Goal: Transaction & Acquisition: Purchase product/service

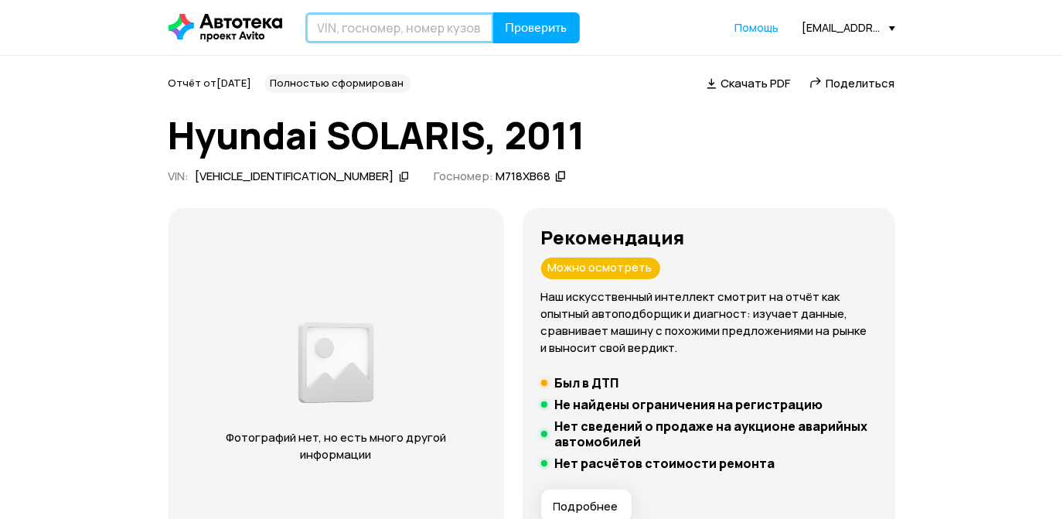
click at [355, 19] on input "text" at bounding box center [399, 27] width 189 height 31
type input "C"
type input "С515ВР68"
click at [493, 12] on button "Проверить" at bounding box center [536, 27] width 87 height 31
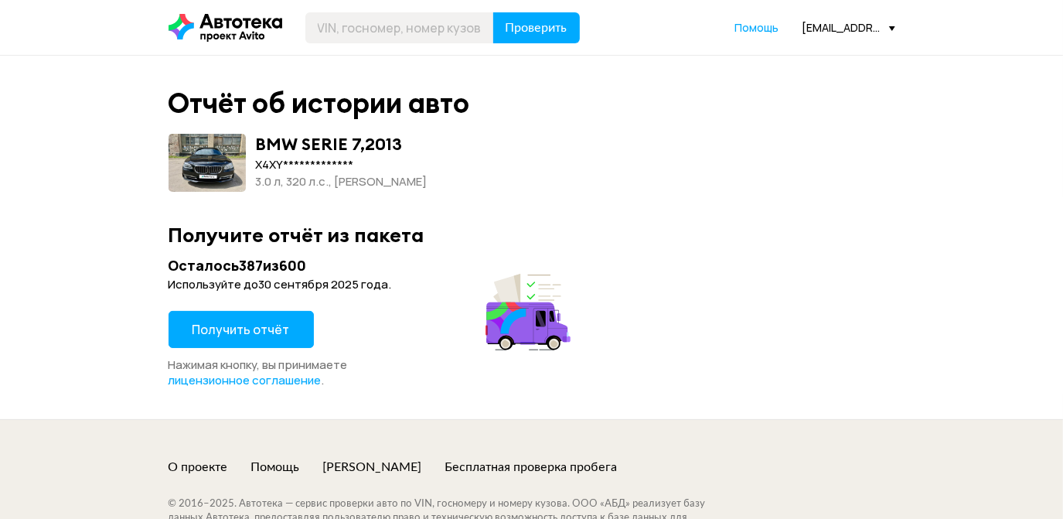
click at [269, 332] on span "Получить отчёт" at bounding box center [240, 329] width 97 height 17
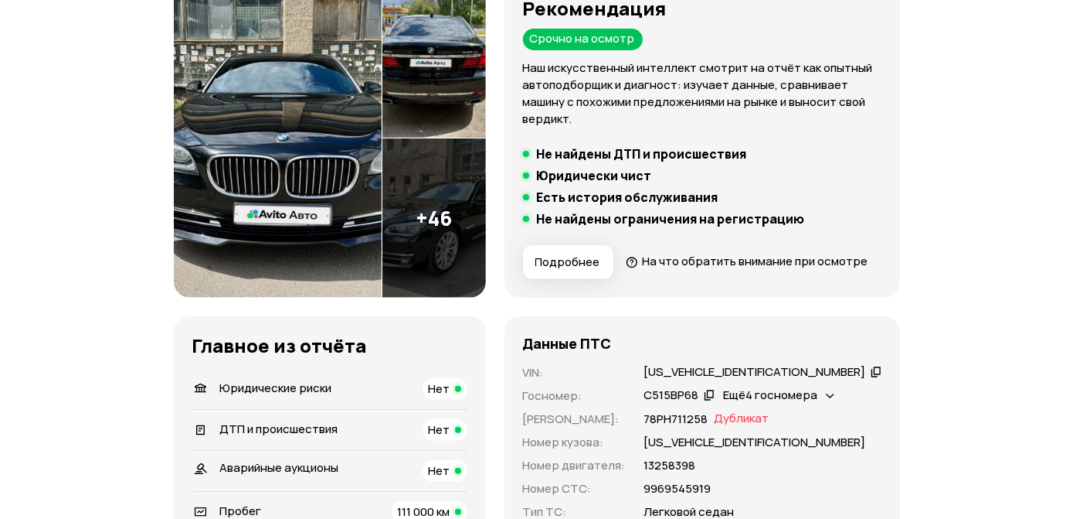
scroll to position [140, 0]
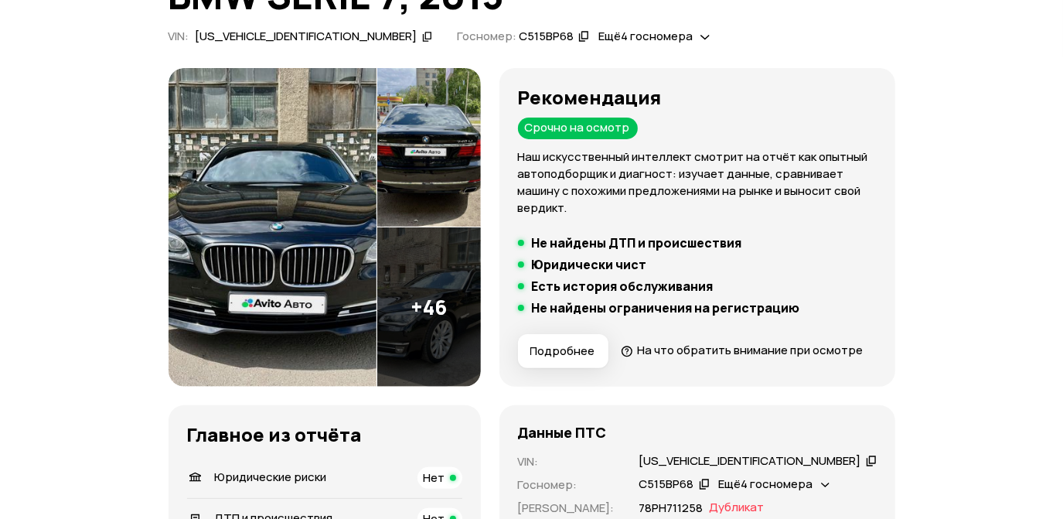
click at [260, 134] on img at bounding box center [272, 227] width 208 height 318
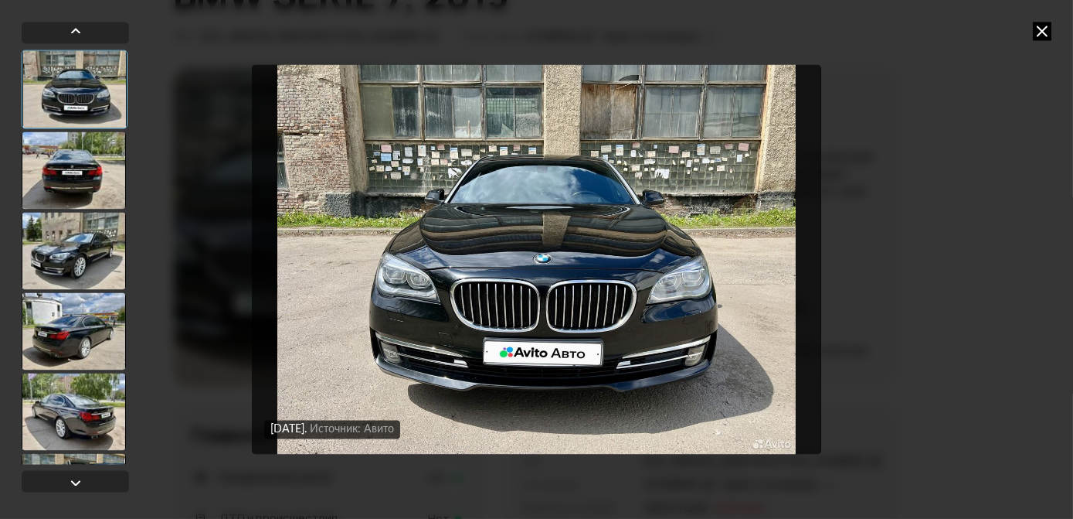
click at [75, 162] on div at bounding box center [74, 169] width 104 height 77
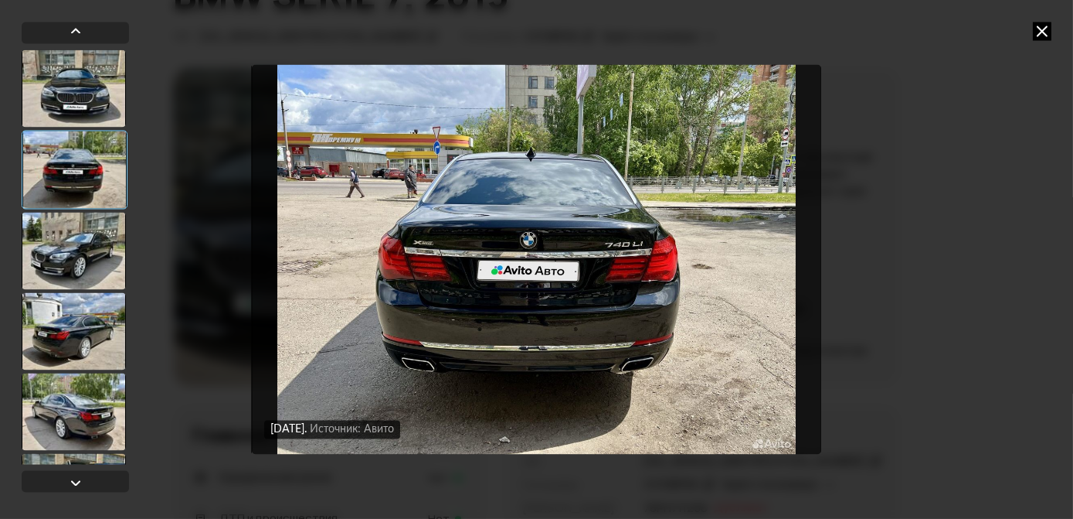
click at [94, 254] on div at bounding box center [74, 250] width 104 height 77
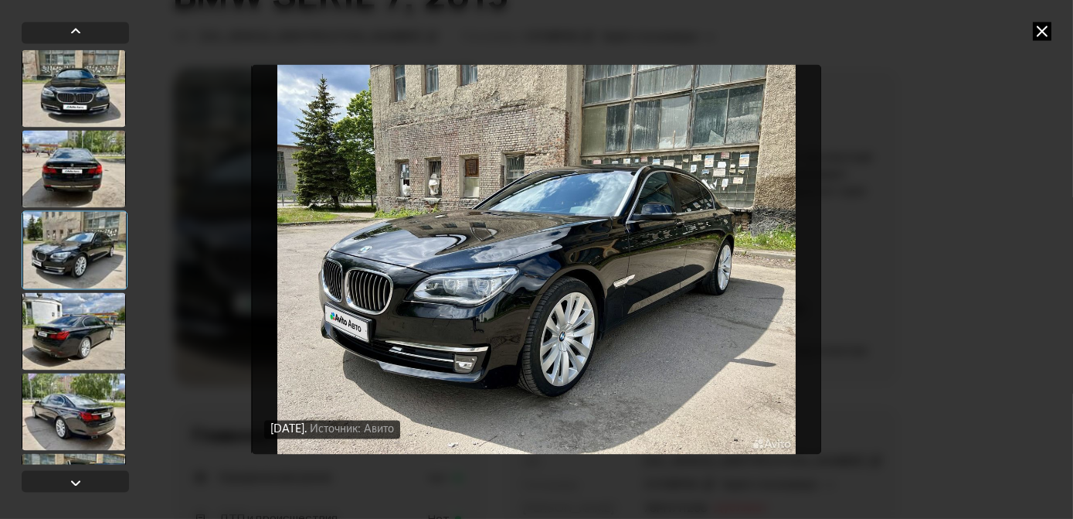
click at [87, 321] on div at bounding box center [74, 330] width 104 height 77
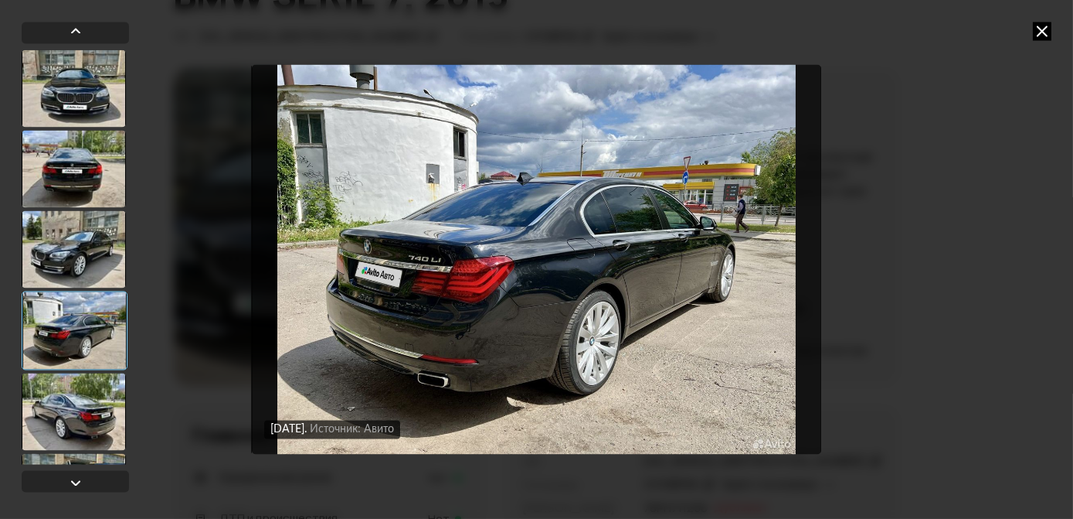
click at [69, 398] on div at bounding box center [74, 410] width 104 height 77
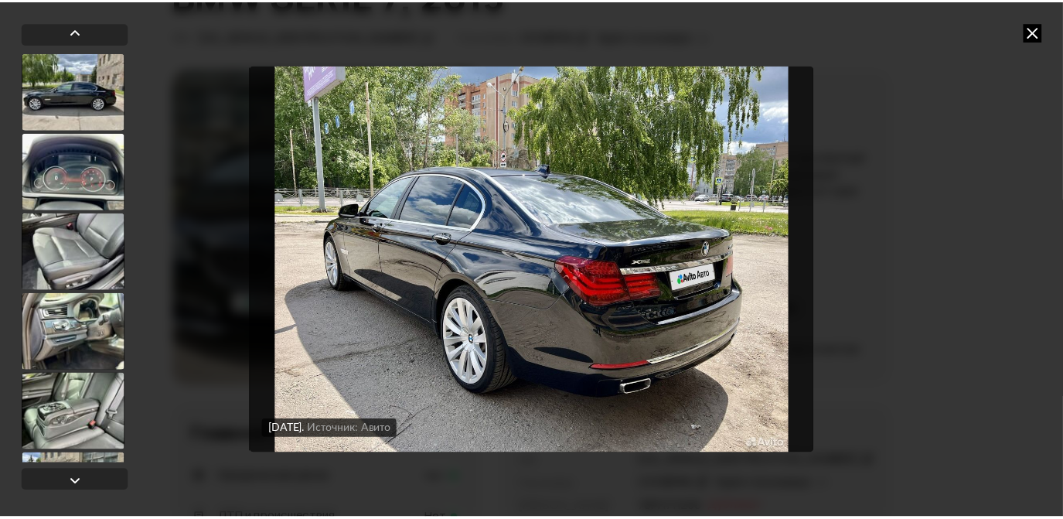
scroll to position [1615, 0]
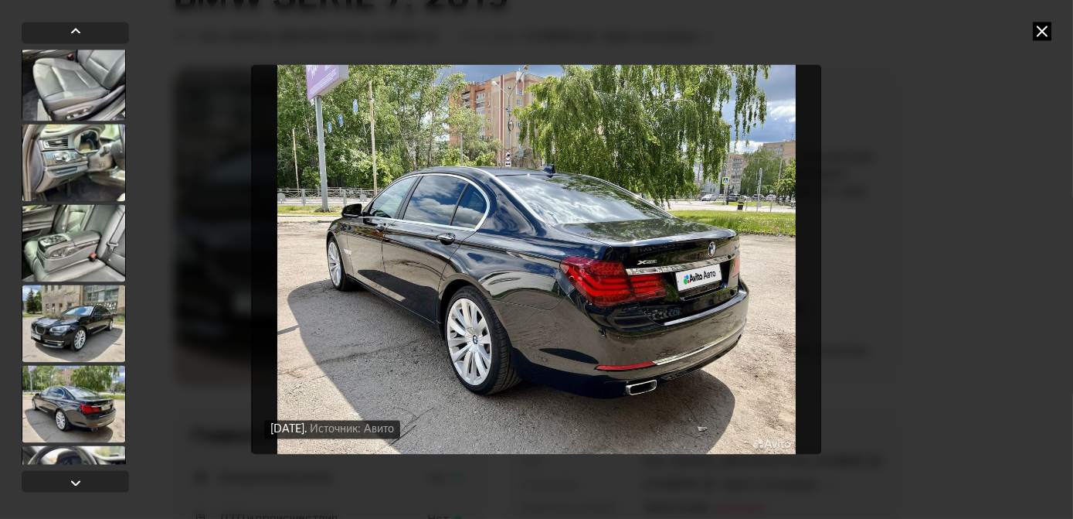
click at [1045, 29] on icon at bounding box center [1042, 31] width 19 height 19
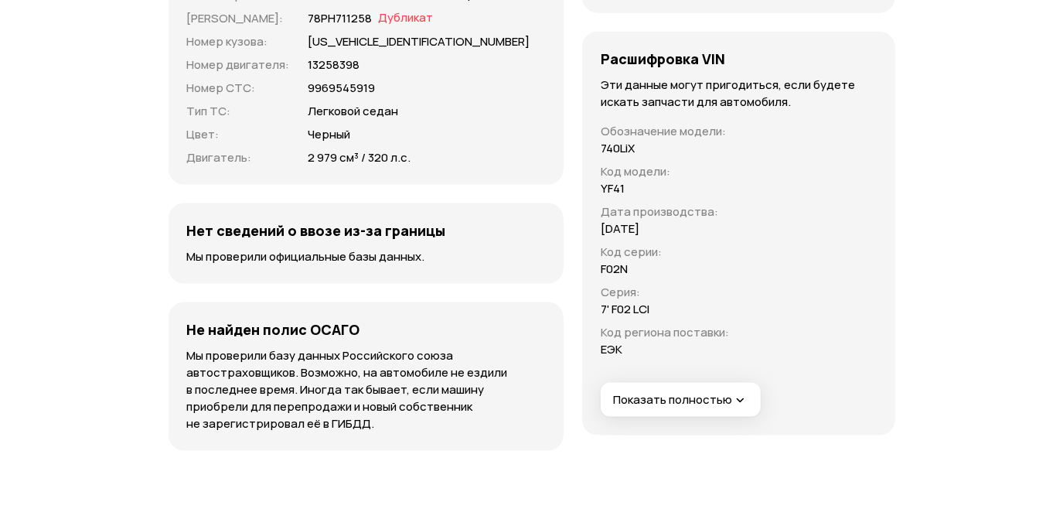
scroll to position [5058, 0]
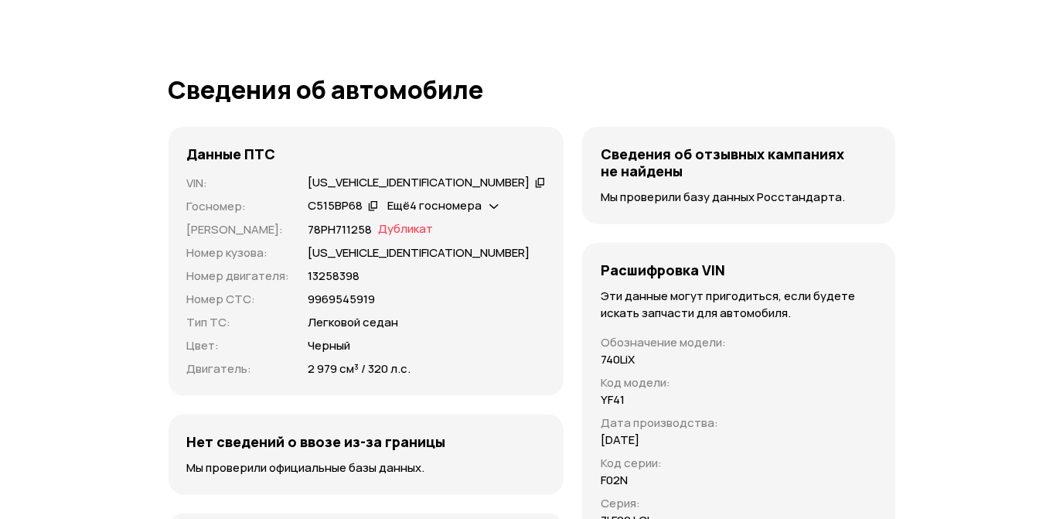
click at [458, 211] on span "Ещё 4 госномера" at bounding box center [434, 205] width 94 height 16
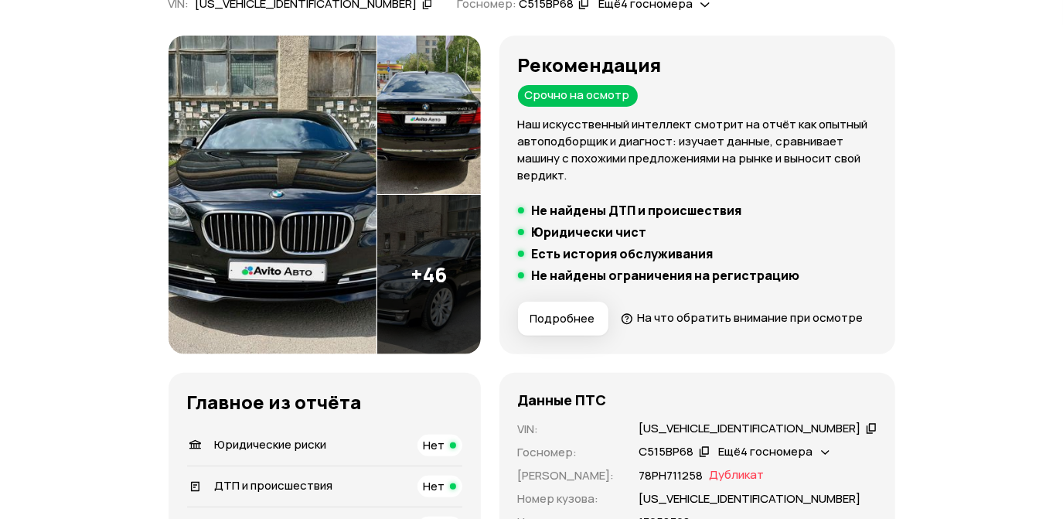
scroll to position [0, 0]
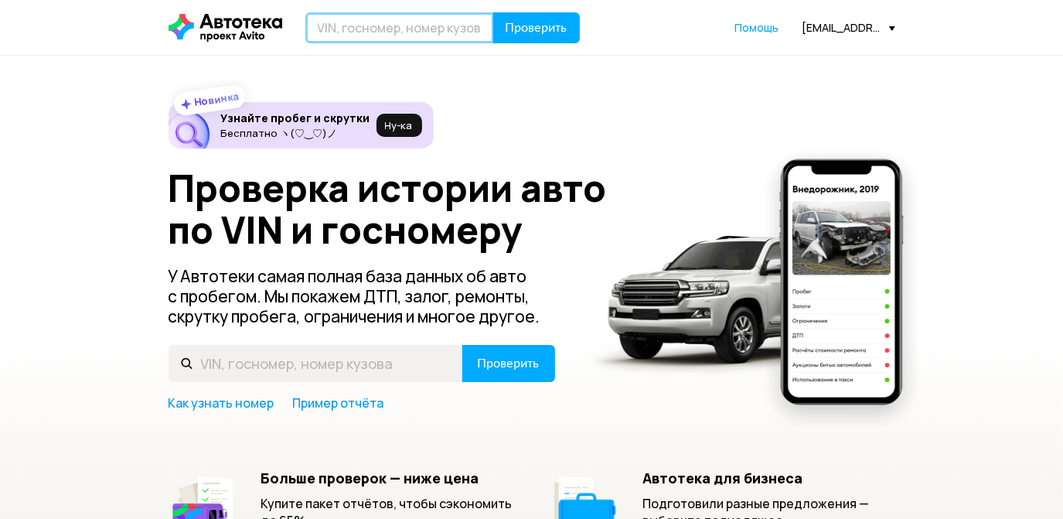
paste input "[US_VEHICLE_IDENTIFICATION_NUMBER]"
type input "[US_VEHICLE_IDENTIFICATION_NUMBER]"
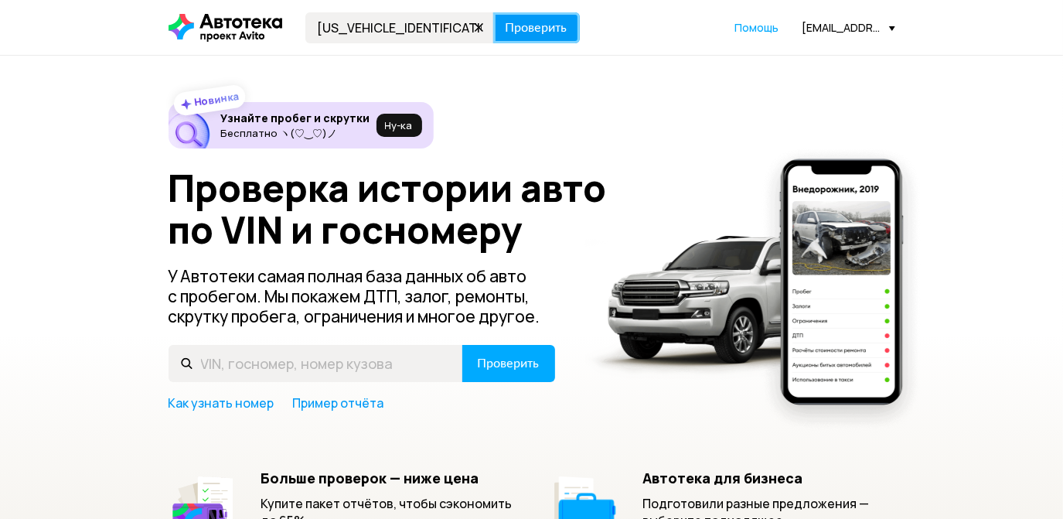
click at [537, 34] on span "Проверить" at bounding box center [536, 28] width 62 height 12
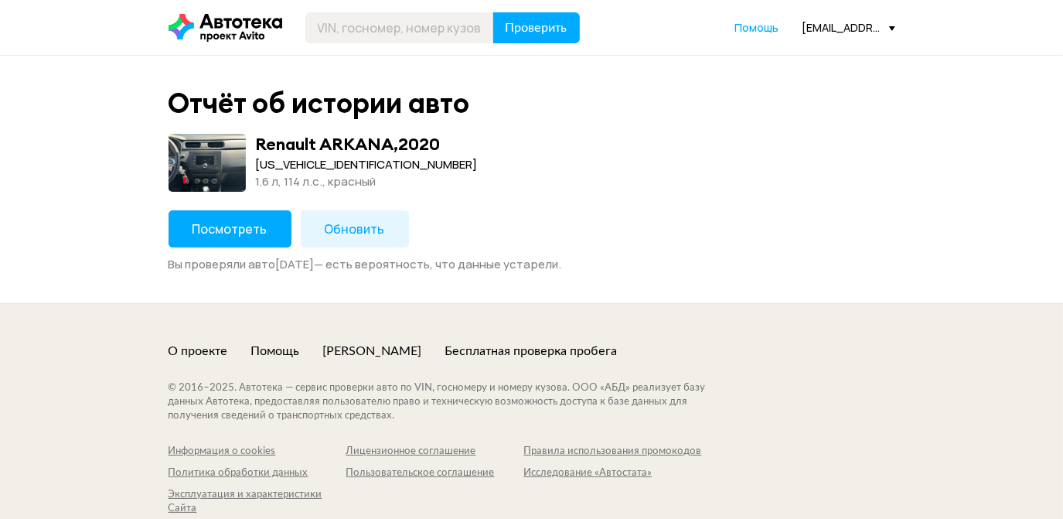
click at [199, 209] on div "Отчёт об истории авто Renault ARKANA , 2020 [US_VEHICLE_IDENTIFICATION_NUMBER] …" at bounding box center [532, 179] width 742 height 185
click at [212, 217] on button "Посмотреть" at bounding box center [229, 228] width 123 height 37
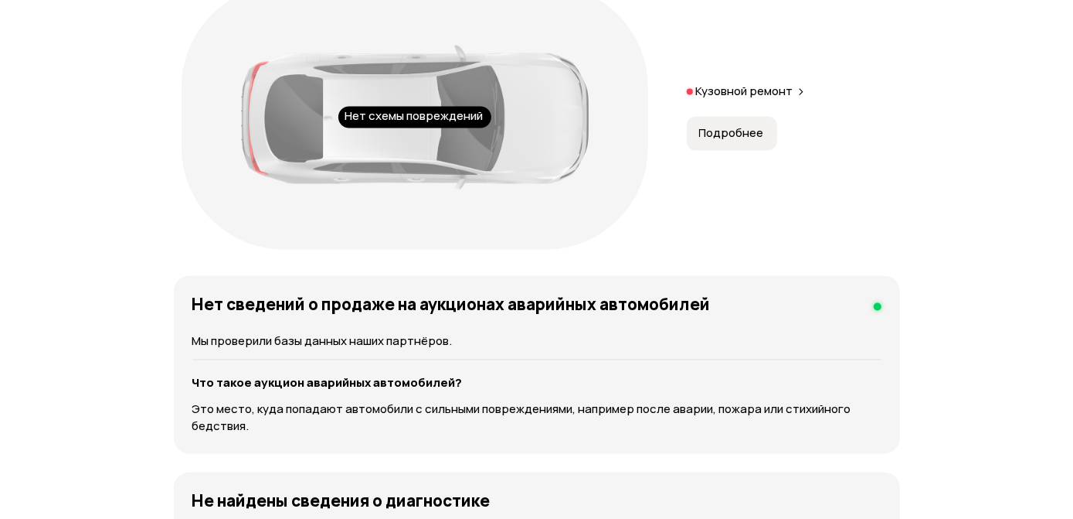
scroll to position [1896, 0]
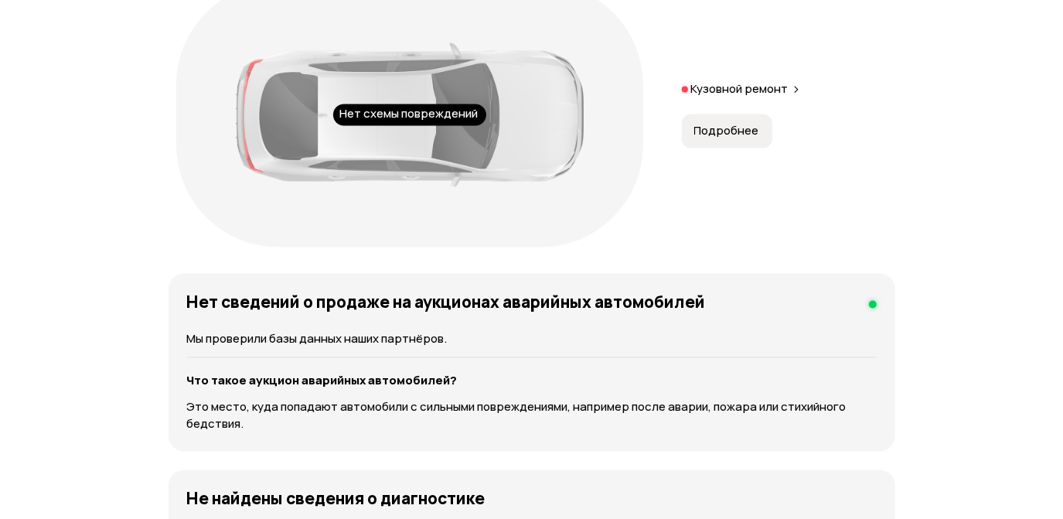
click at [726, 139] on span "Подробнее" at bounding box center [726, 131] width 65 height 15
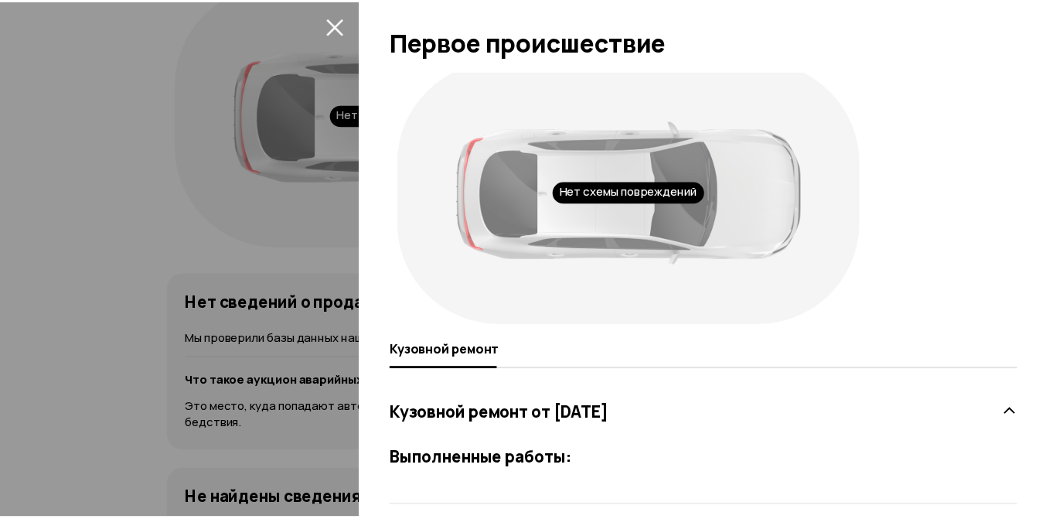
scroll to position [35, 0]
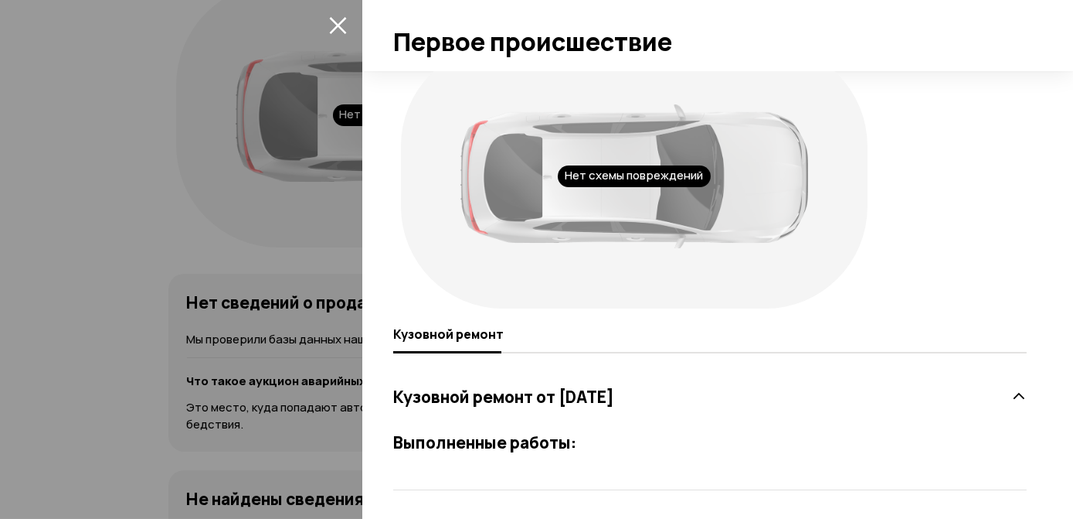
drag, startPoint x: 568, startPoint y: 440, endPoint x: 658, endPoint y: 403, distance: 97.0
click at [571, 437] on h3 "Выполненные работы:" at bounding box center [710, 442] width 634 height 20
click at [43, 151] on div at bounding box center [536, 259] width 1073 height 519
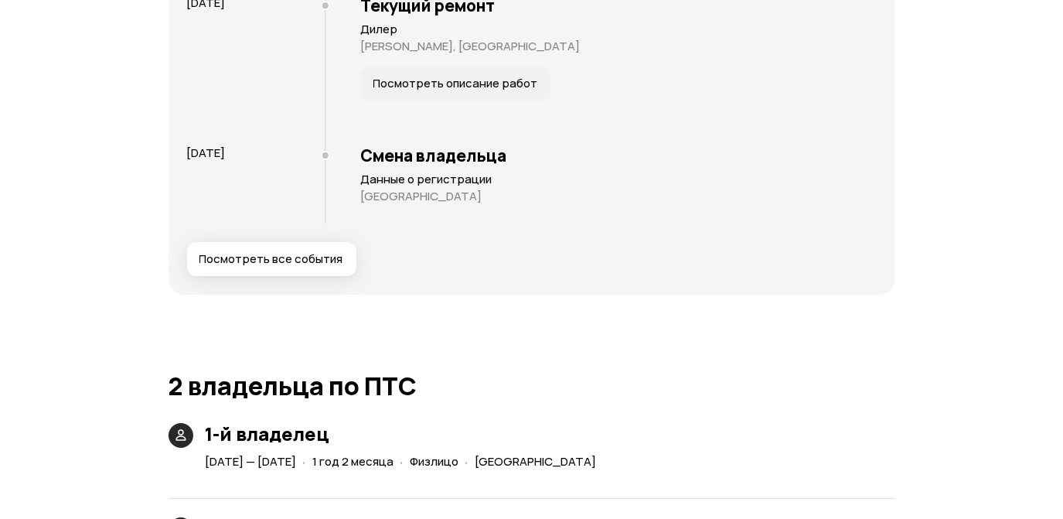
scroll to position [3372, 0]
